Goal: Task Accomplishment & Management: Complete application form

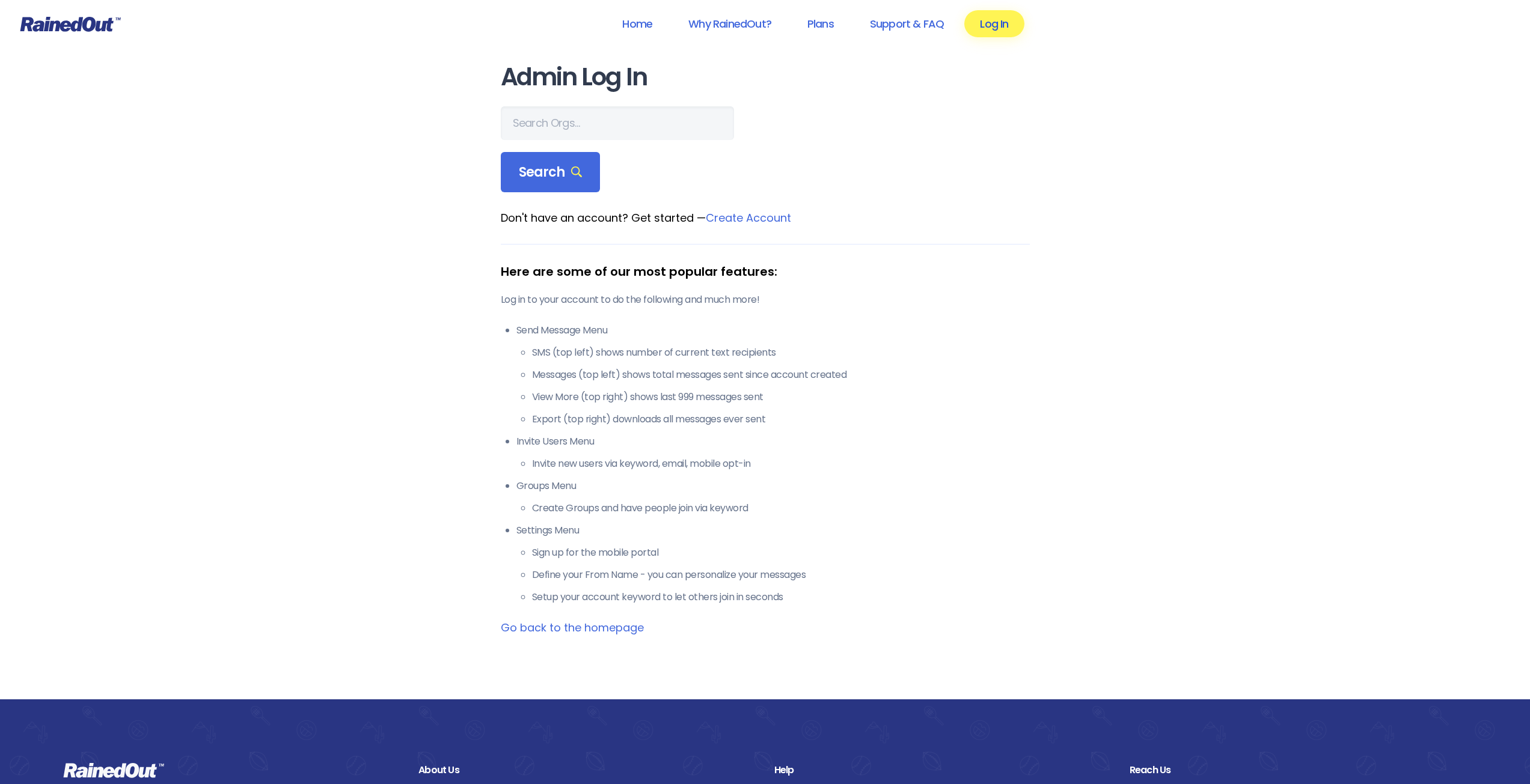
click at [1010, 32] on link "Log In" at bounding box center [993, 23] width 59 height 27
click at [593, 115] on input "text" at bounding box center [618, 123] width 233 height 33
type input "altavista"
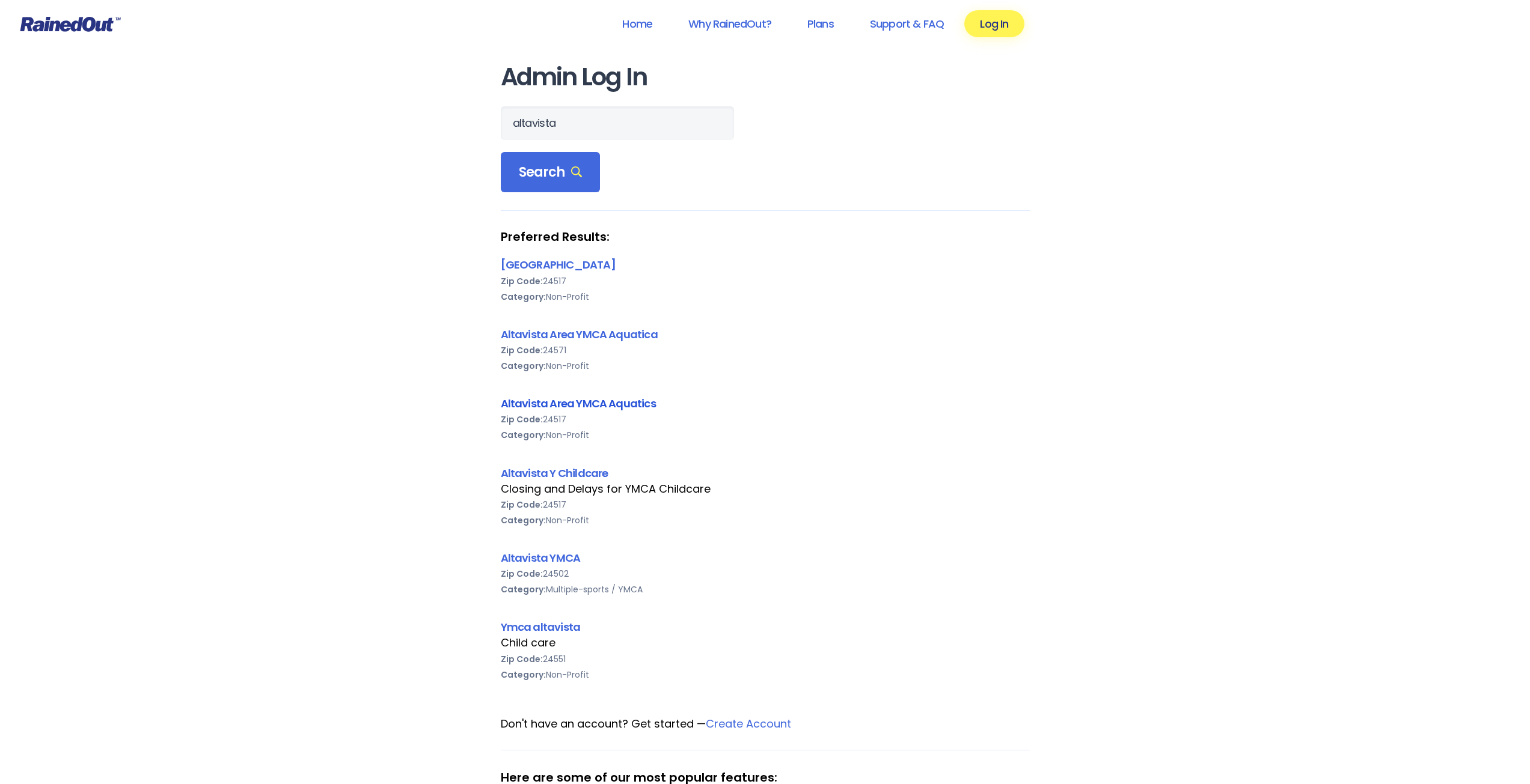
click at [585, 404] on link "Altavista Area YMCA Aquatics" at bounding box center [578, 403] width 155 height 15
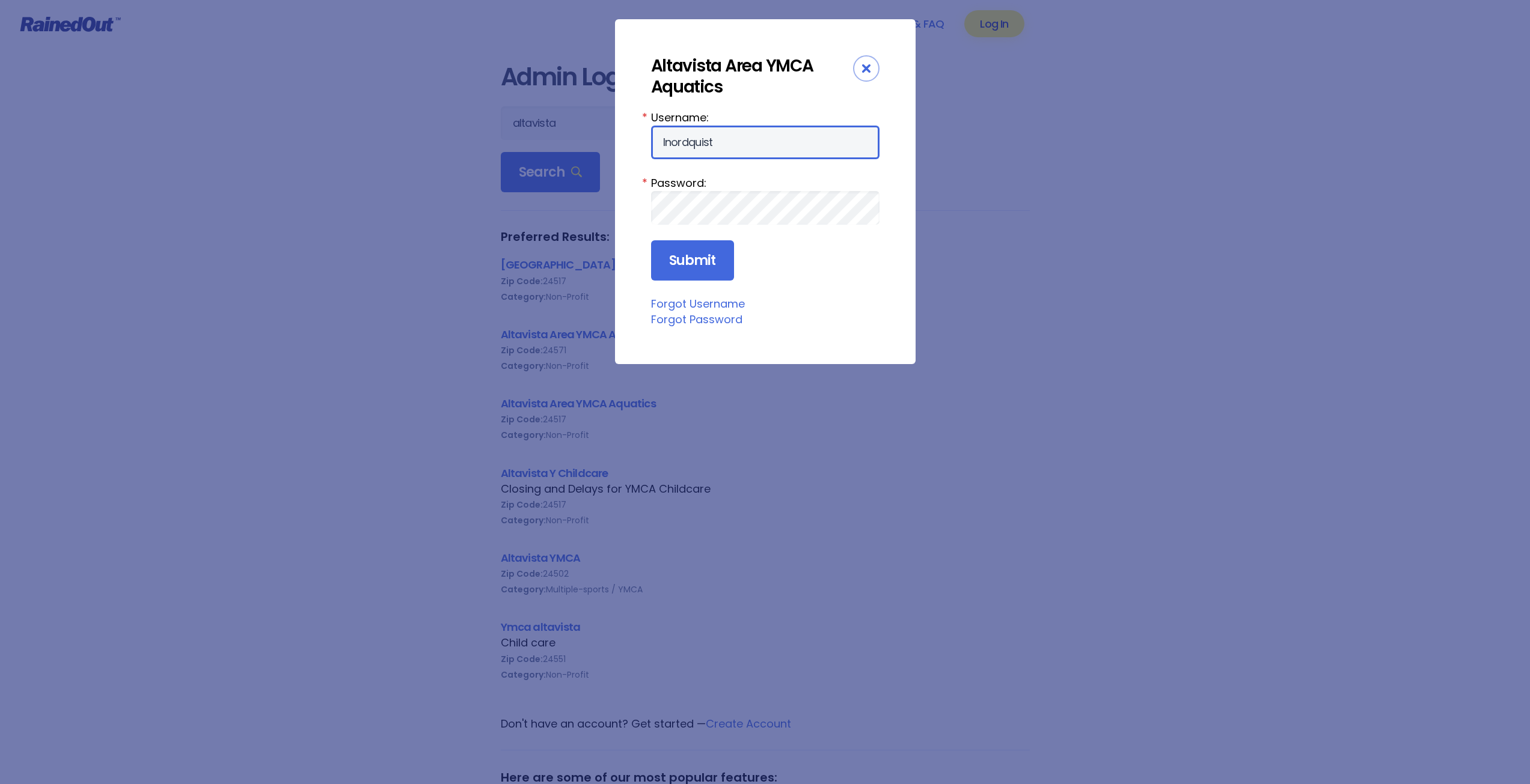
click at [776, 156] on input "lnordquist" at bounding box center [765, 142] width 229 height 33
type input "ewilson"
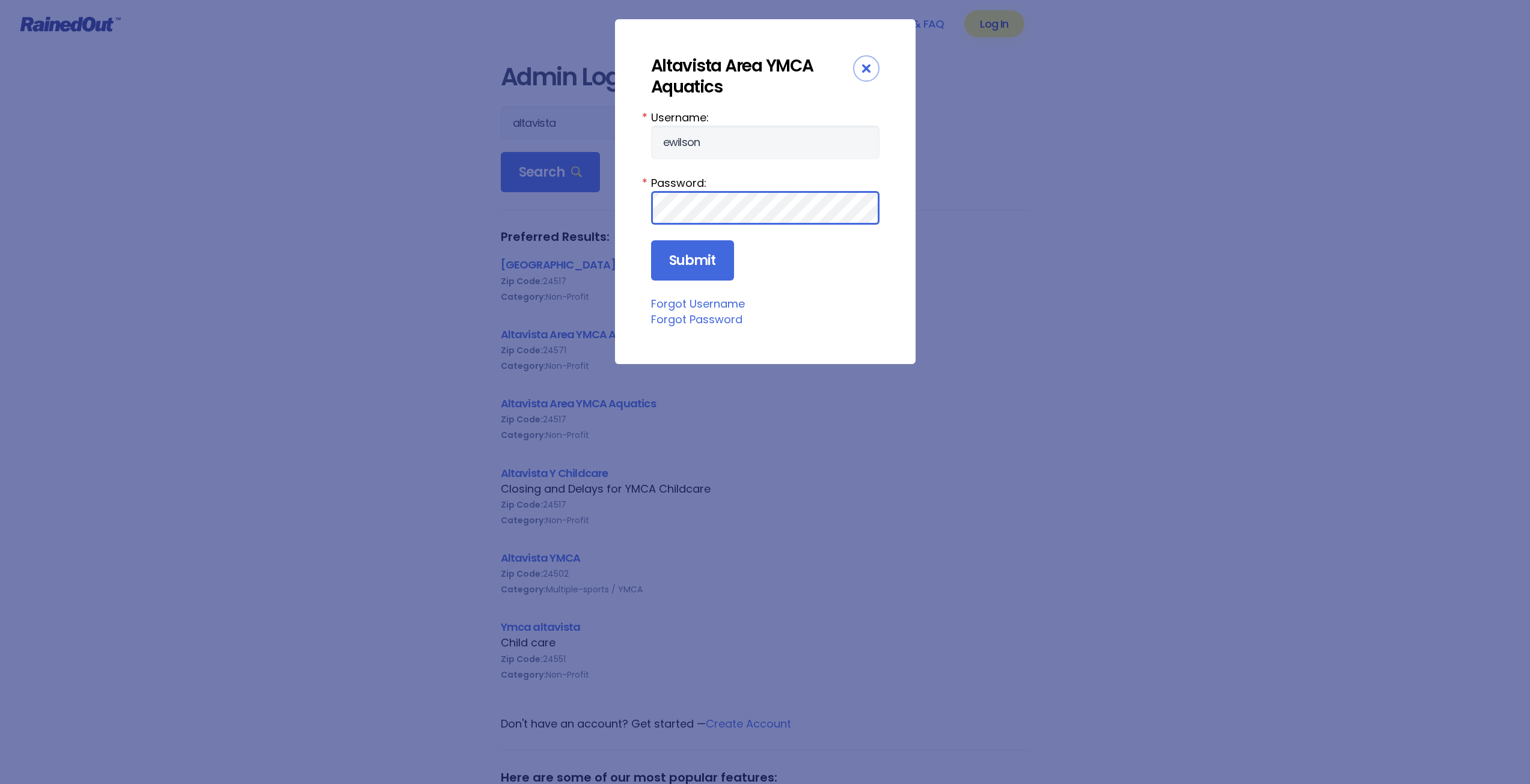
click at [651, 240] on input "Submit" at bounding box center [692, 261] width 83 height 41
